Goal: Transaction & Acquisition: Purchase product/service

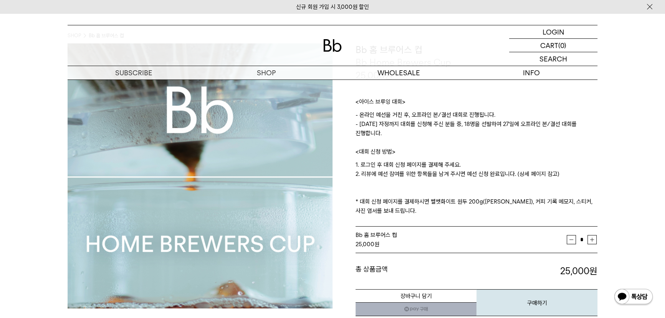
scroll to position [28, 0]
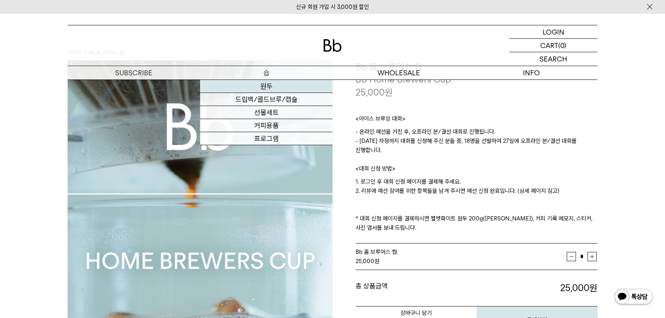
click at [259, 86] on link "원두" at bounding box center [266, 86] width 132 height 13
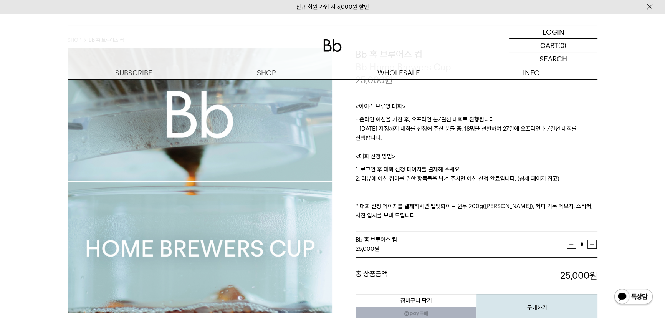
scroll to position [35, 0]
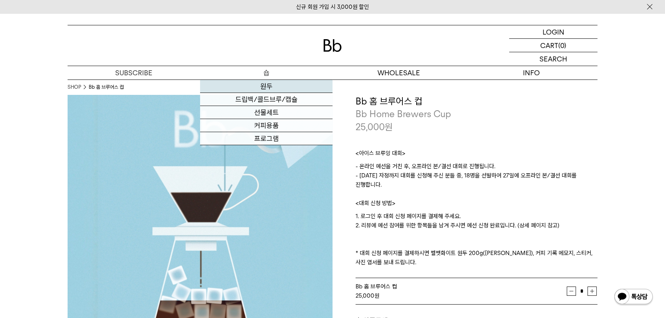
click at [261, 84] on link "원두" at bounding box center [266, 86] width 132 height 13
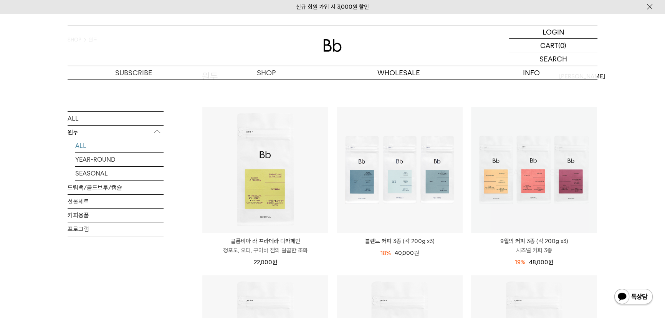
scroll to position [35, 0]
